Goal: Task Accomplishment & Management: Use online tool/utility

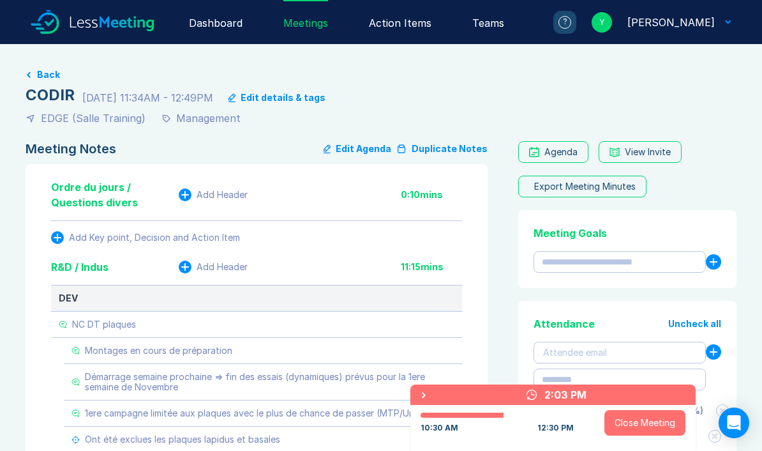
scroll to position [61, 0]
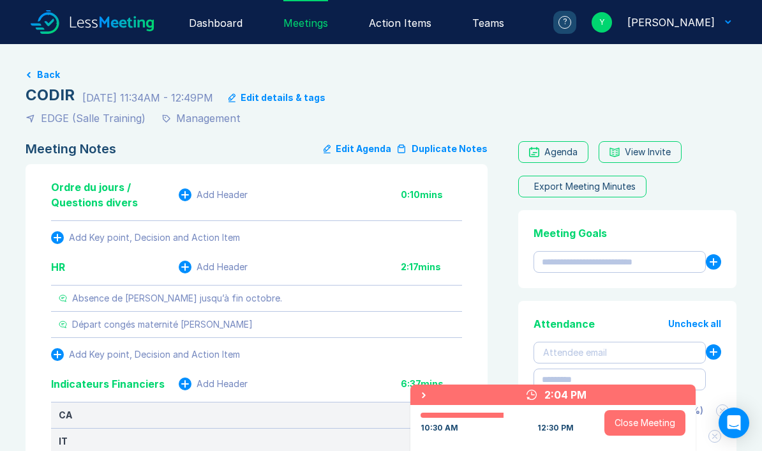
click at [44, 73] on button "Back" at bounding box center [48, 75] width 23 height 10
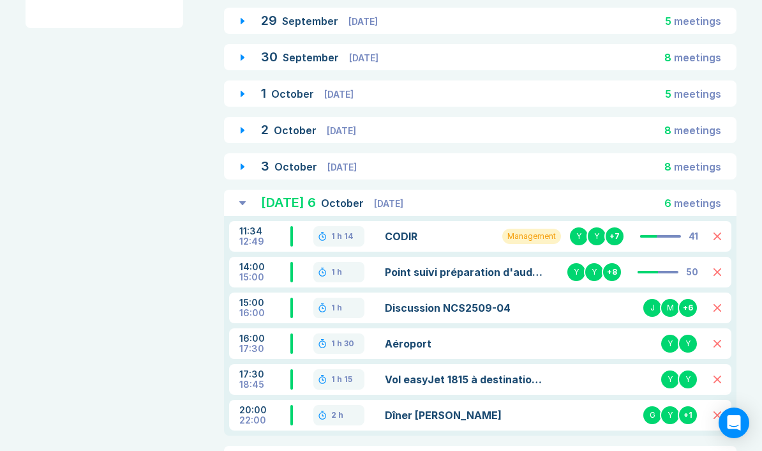
scroll to position [309, 0]
click at [449, 279] on link "Point suivi préparation d'audit GMED" at bounding box center [464, 272] width 159 height 15
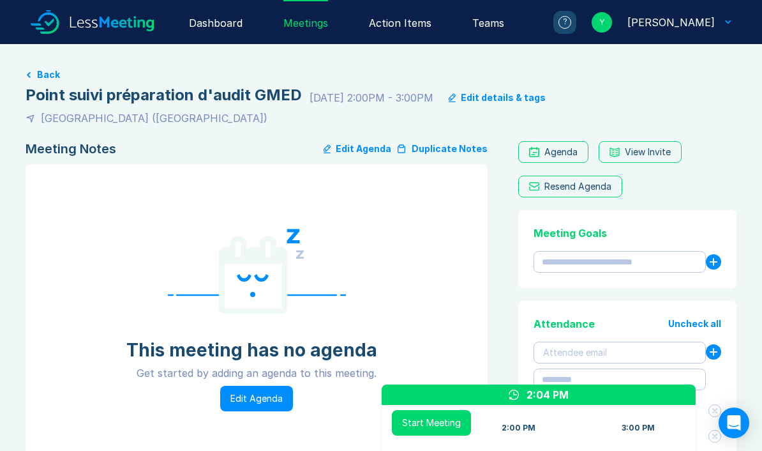
click at [427, 423] on button "Start Meeting" at bounding box center [431, 423] width 79 height 26
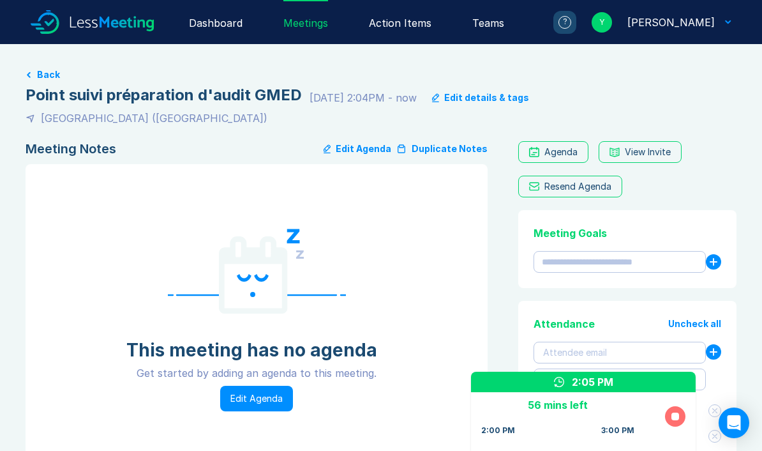
click at [377, 423] on div "This meeting has no agenda Get started by adding an agenda to this meeting. Edi…" at bounding box center [256, 320] width 411 height 283
click at [365, 153] on button "Edit Agenda" at bounding box center [358, 148] width 68 height 15
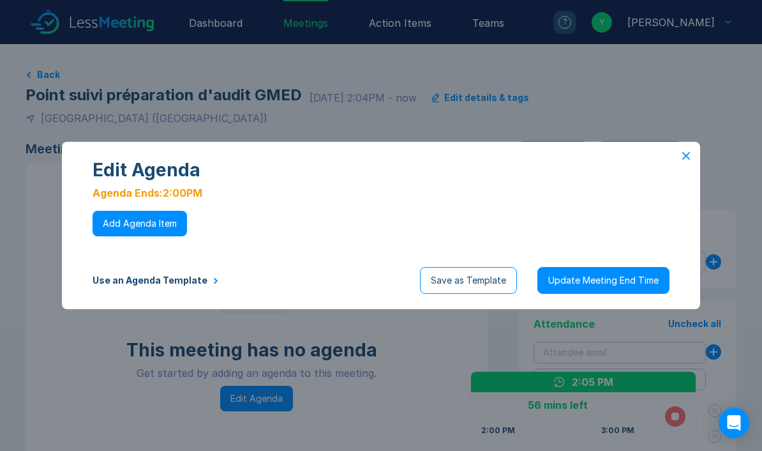
click at [154, 283] on button "Use an Agenda Template" at bounding box center [156, 280] width 126 height 10
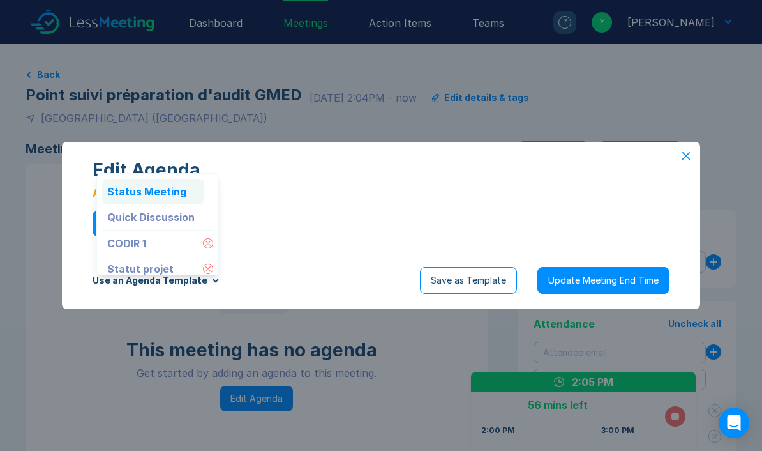
click at [151, 191] on div "Status Meeting" at bounding box center [153, 192] width 102 height 26
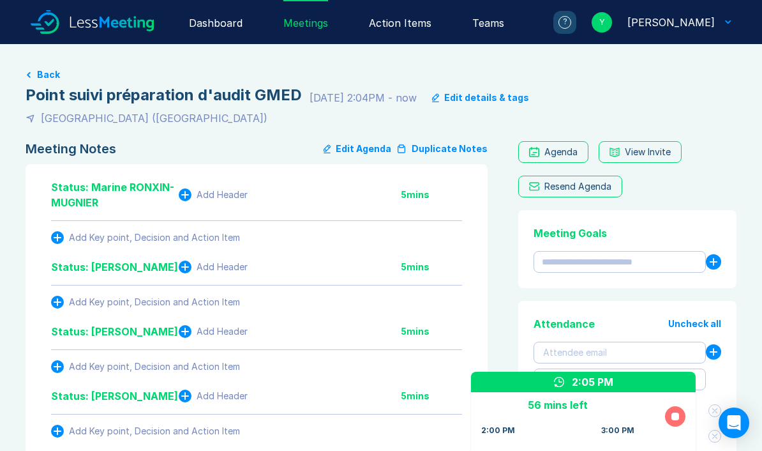
click at [375, 147] on button "Edit Agenda" at bounding box center [358, 148] width 68 height 15
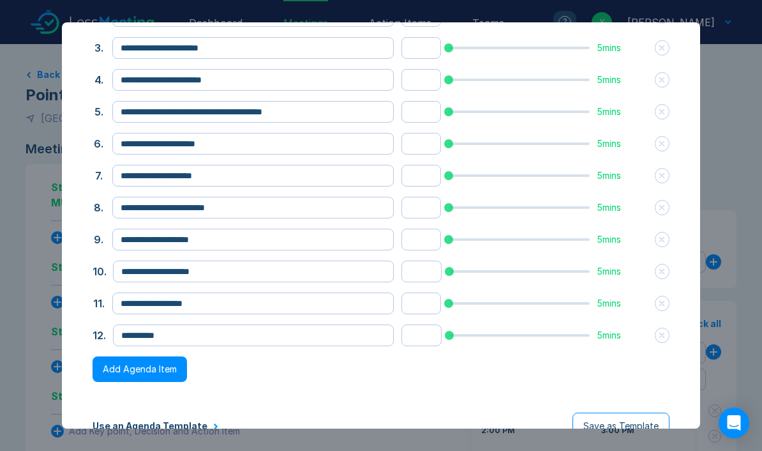
scroll to position [117, 0]
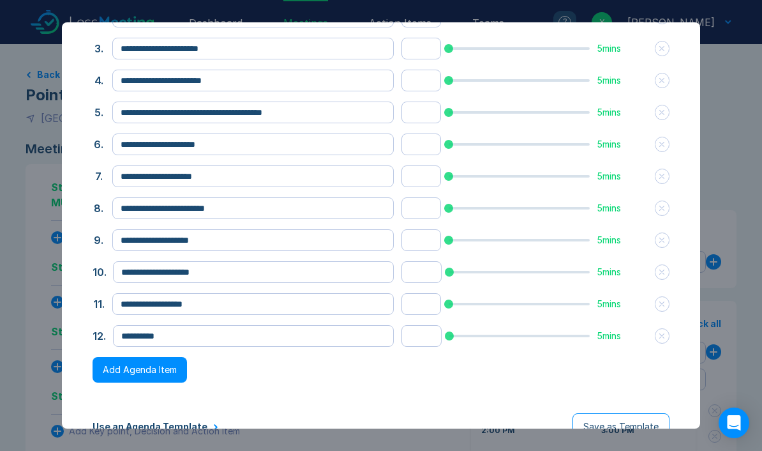
click at [154, 421] on button "Use an Agenda Template" at bounding box center [156, 426] width 126 height 10
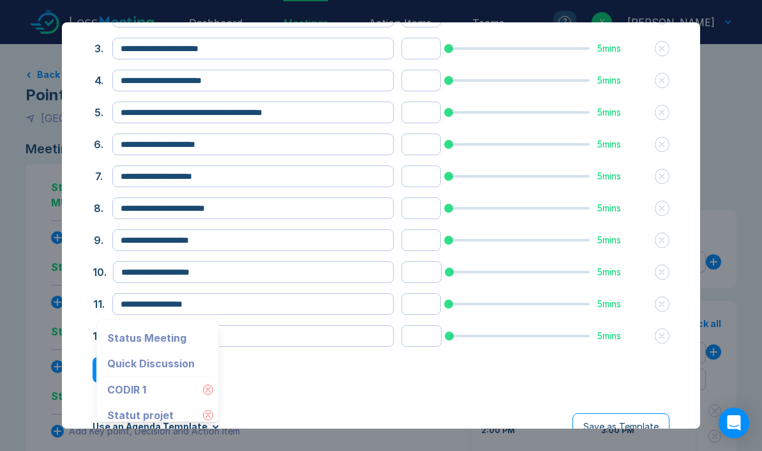
scroll to position [0, 0]
click at [144, 357] on div "Quick Discussion" at bounding box center [153, 363] width 102 height 26
